Goal: Check status: Check status

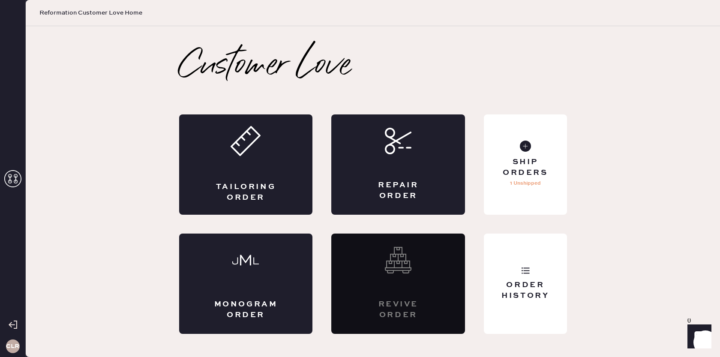
click at [11, 176] on icon at bounding box center [12, 178] width 17 height 17
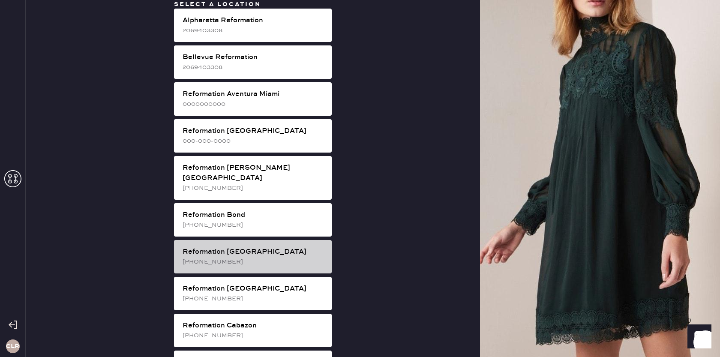
click at [250, 247] on div "Reformation [GEOGRAPHIC_DATA]" at bounding box center [254, 252] width 142 height 10
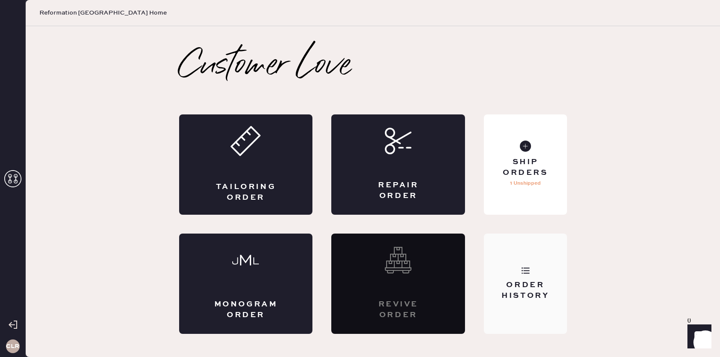
click at [527, 289] on div "Order History" at bounding box center [525, 290] width 69 height 21
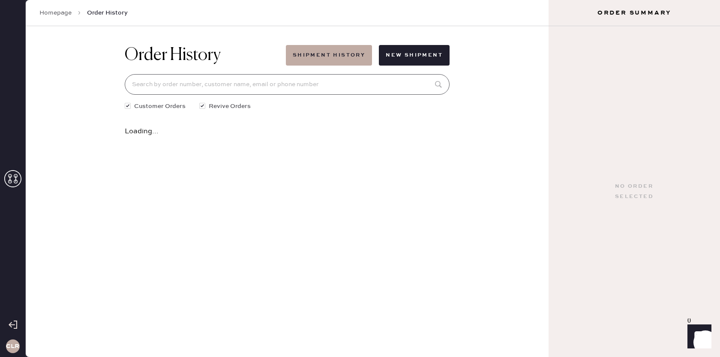
click at [320, 79] on input at bounding box center [287, 84] width 325 height 21
paste input "[EMAIL_ADDRESS][DOMAIN_NAME]"
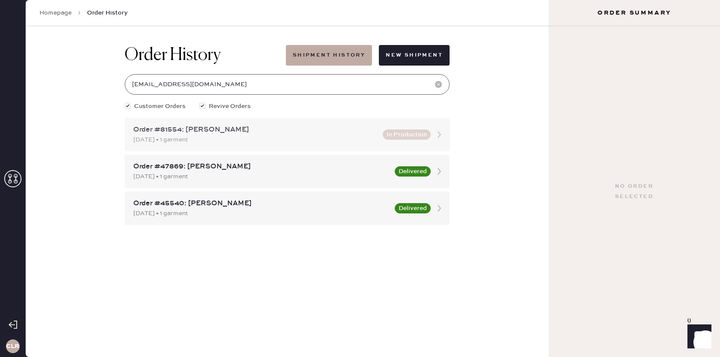
type input "[EMAIL_ADDRESS][DOMAIN_NAME]"
click at [437, 138] on icon at bounding box center [439, 134] width 17 height 17
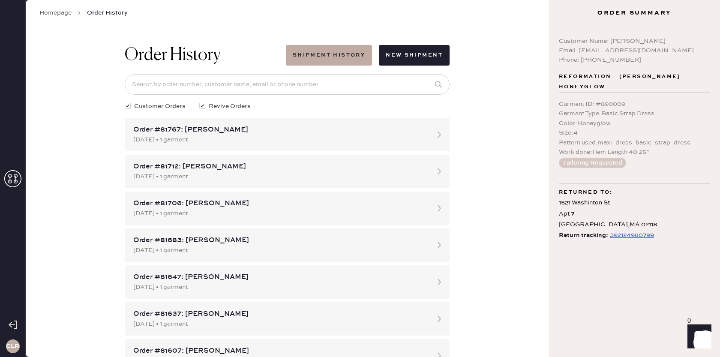
click at [629, 235] on div "392124980799" at bounding box center [632, 235] width 44 height 10
click at [297, 82] on input at bounding box center [287, 84] width 325 height 21
paste input "81554"
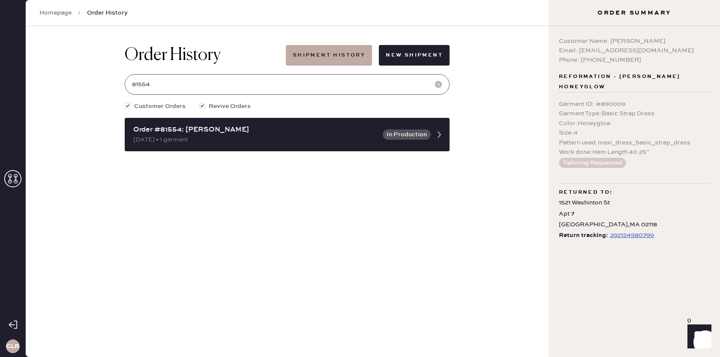
type input "81554"
drag, startPoint x: 626, startPoint y: 104, endPoint x: 557, endPoint y: 106, distance: 69.0
click at [557, 106] on div "Customer Name: [PERSON_NAME] Email: [EMAIL_ADDRESS][DOMAIN_NAME] Phone: [PHONE_…" at bounding box center [633, 191] width 171 height 331
copy div "Garment ID : # 890009"
click at [584, 114] on div "Garment Type : Basic Strap Dress" at bounding box center [634, 113] width 151 height 9
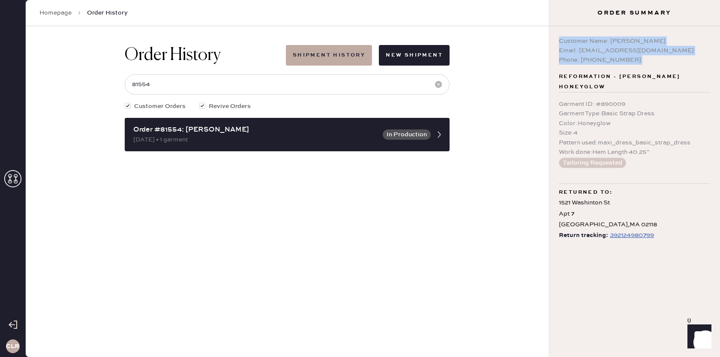
drag, startPoint x: 560, startPoint y: 42, endPoint x: 637, endPoint y: 65, distance: 80.3
click at [637, 65] on div "Customer Name: [PERSON_NAME] Email: [EMAIL_ADDRESS][DOMAIN_NAME] Phone: [PHONE_…" at bounding box center [633, 191] width 171 height 331
copy div "Customer Name: [PERSON_NAME] Email: [PERSON_NAME][EMAIL_ADDRESS][DOMAIN_NAME] P…"
